Goal: Task Accomplishment & Management: Manage account settings

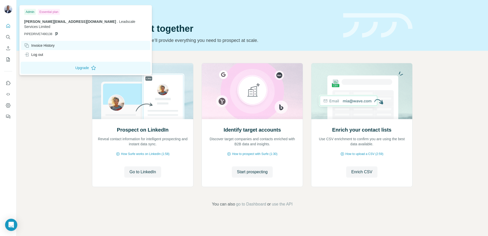
click at [54, 43] on div "Invoice History" at bounding box center [39, 45] width 30 height 5
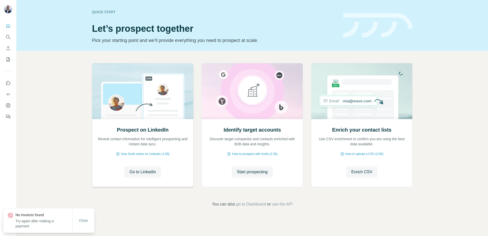
drag, startPoint x: 83, startPoint y: 221, endPoint x: 150, endPoint y: 86, distance: 151.4
click at [83, 221] on span "Close" at bounding box center [83, 220] width 9 height 5
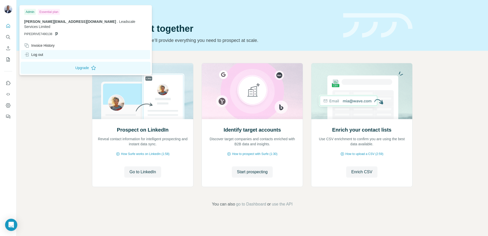
click at [38, 52] on div "Log out" at bounding box center [33, 54] width 19 height 5
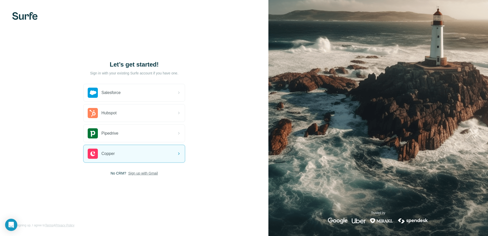
click at [141, 175] on span "Sign up with Gmail" at bounding box center [143, 173] width 30 height 5
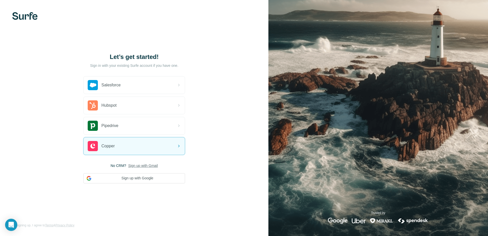
click at [134, 179] on button "Sign up with Google" at bounding box center [134, 178] width 102 height 10
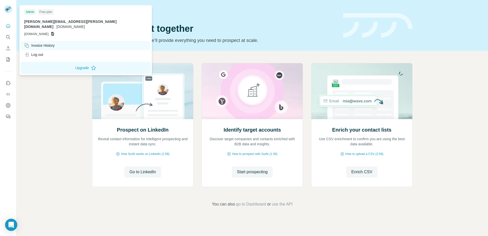
click at [40, 43] on div "Invoice History" at bounding box center [39, 45] width 30 height 5
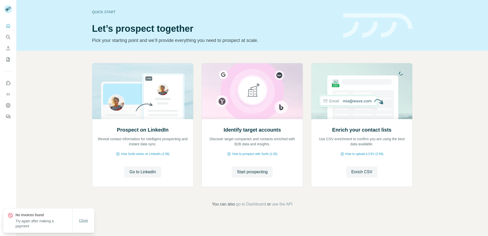
click at [83, 218] on span "Close" at bounding box center [83, 220] width 9 height 5
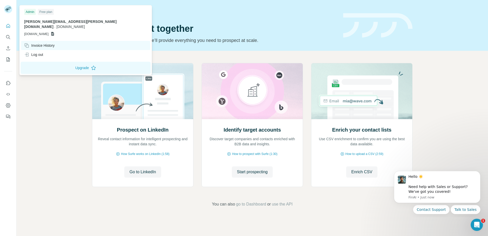
click at [44, 43] on div "Invoice History" at bounding box center [39, 45] width 30 height 5
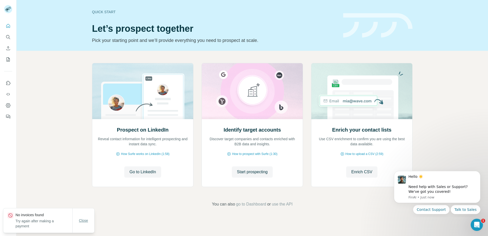
click at [83, 223] on button "Close" at bounding box center [83, 220] width 16 height 9
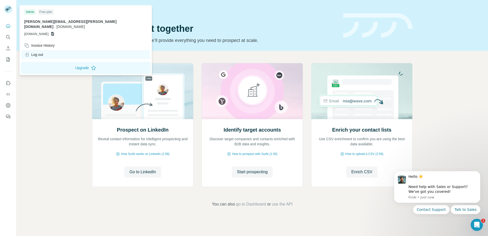
click at [37, 52] on div "Log out" at bounding box center [33, 54] width 19 height 5
